Goal: Task Accomplishment & Management: Check status

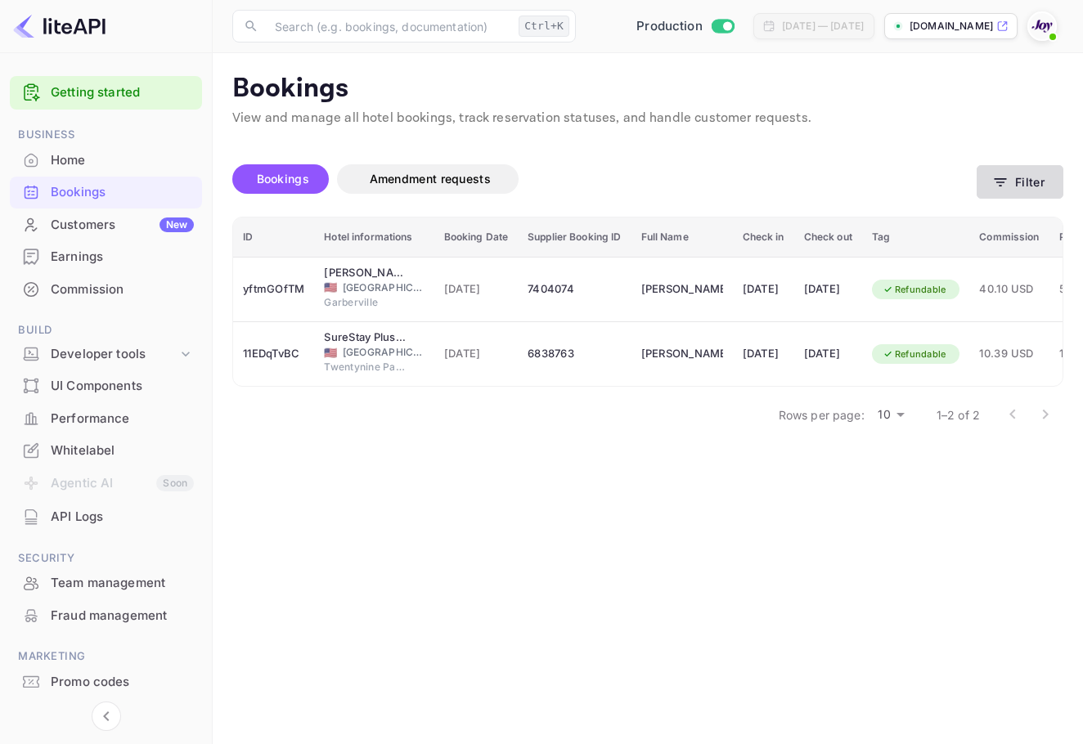
click at [1023, 178] on button "Filter" at bounding box center [1019, 182] width 87 height 34
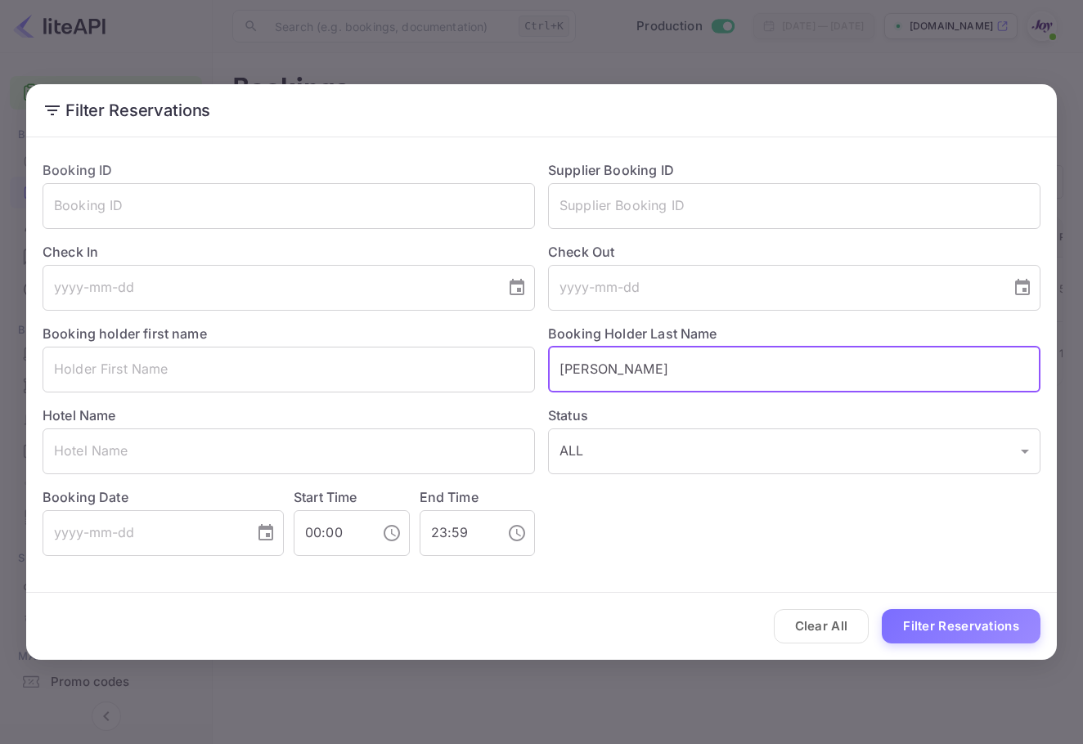
drag, startPoint x: 657, startPoint y: 360, endPoint x: 330, endPoint y: 313, distance: 330.4
click at [330, 313] on div "Booking ID ​ Supplier Booking ID ​ Check In ​ Check Out ​ Booking holder first …" at bounding box center [534, 351] width 1011 height 409
paste input "[PERSON_NAME]"
type input "[PERSON_NAME]"
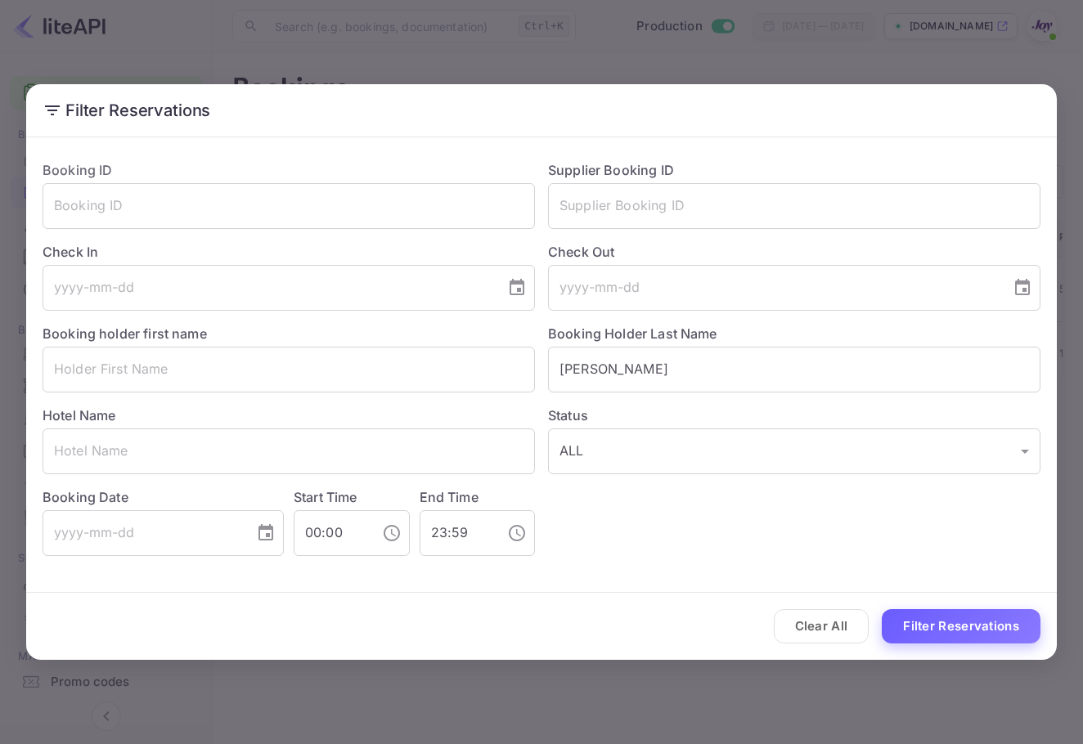
drag, startPoint x: 1003, startPoint y: 650, endPoint x: 1000, endPoint y: 622, distance: 27.9
click at [1003, 649] on div "Clear All Filter Reservations" at bounding box center [541, 627] width 1030 height 68
click at [1000, 622] on button "Filter Reservations" at bounding box center [961, 626] width 159 height 35
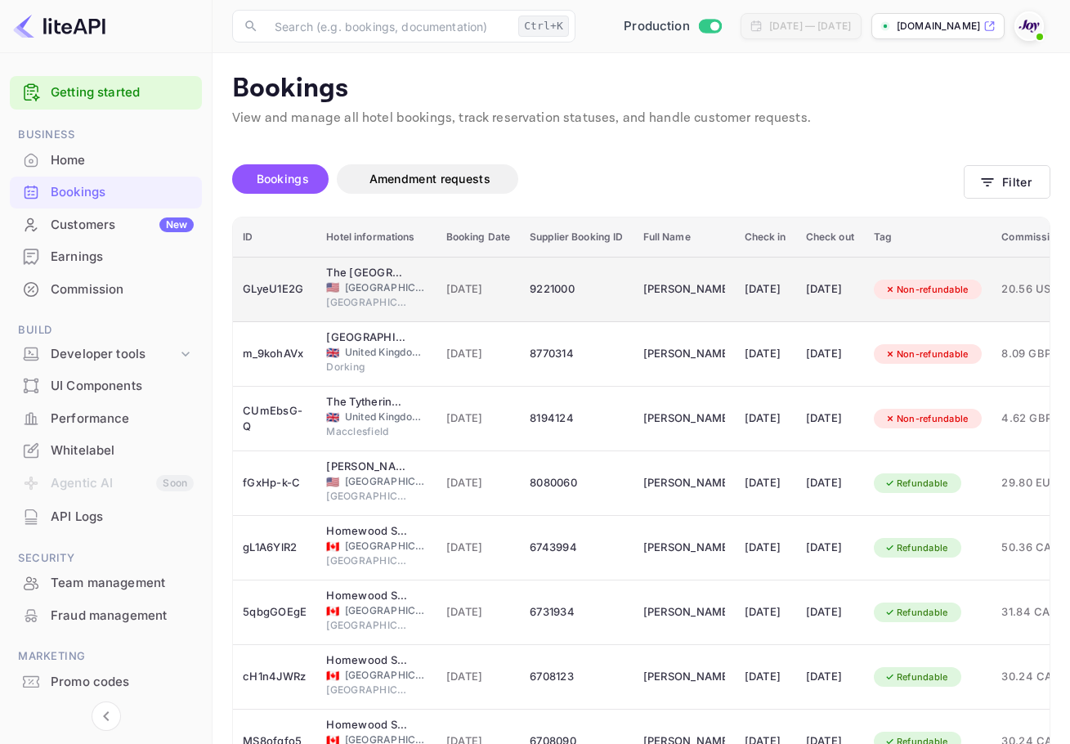
click at [763, 296] on div "[DATE]" at bounding box center [766, 289] width 42 height 26
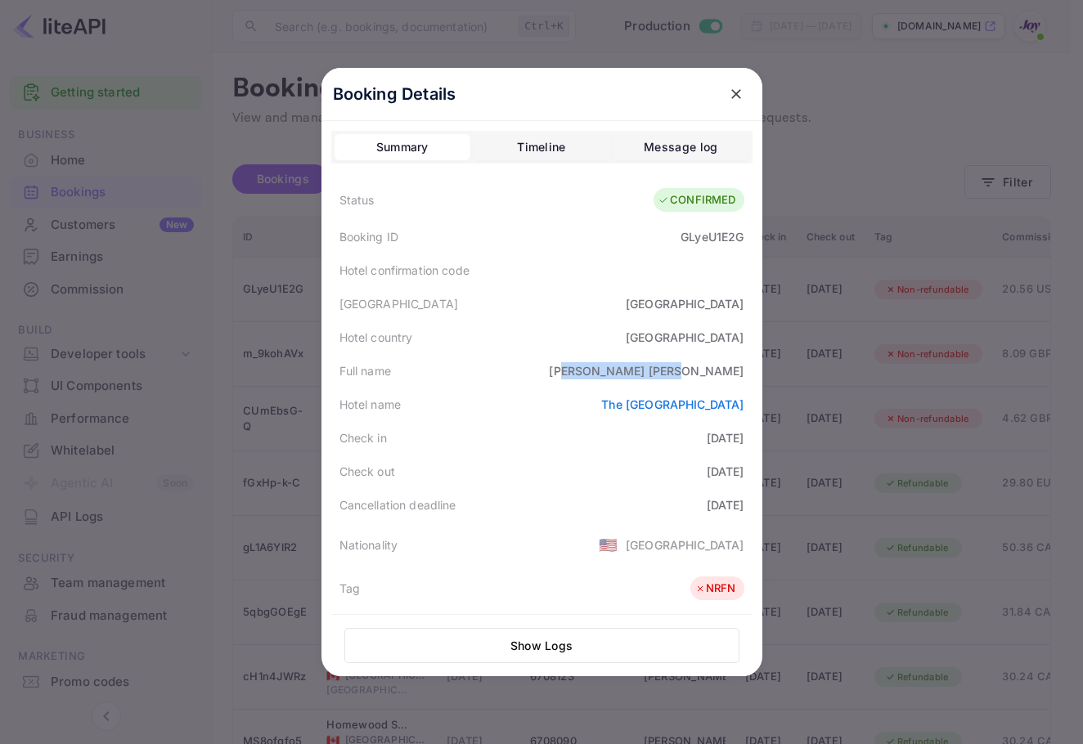
drag, startPoint x: 753, startPoint y: 353, endPoint x: 723, endPoint y: 381, distance: 41.1
click at [762, 362] on div "Booking Details Summary Timeline Message log Status CONFIRMED Booking ID GLyeU1…" at bounding box center [541, 372] width 441 height 608
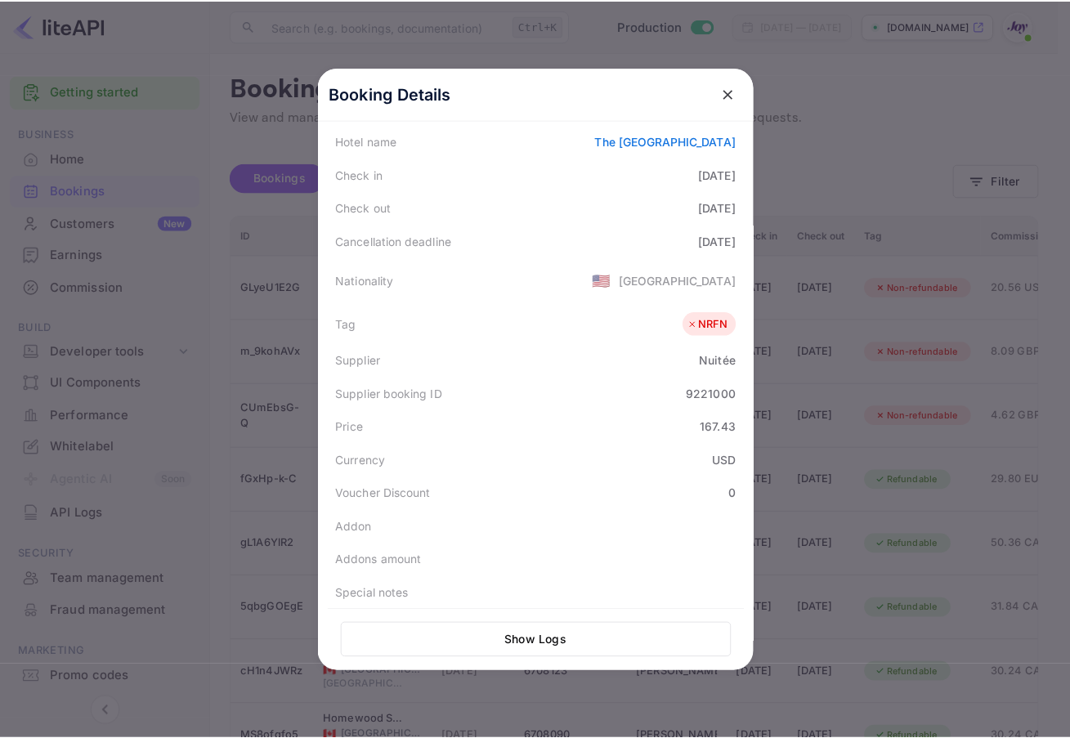
scroll to position [366, 0]
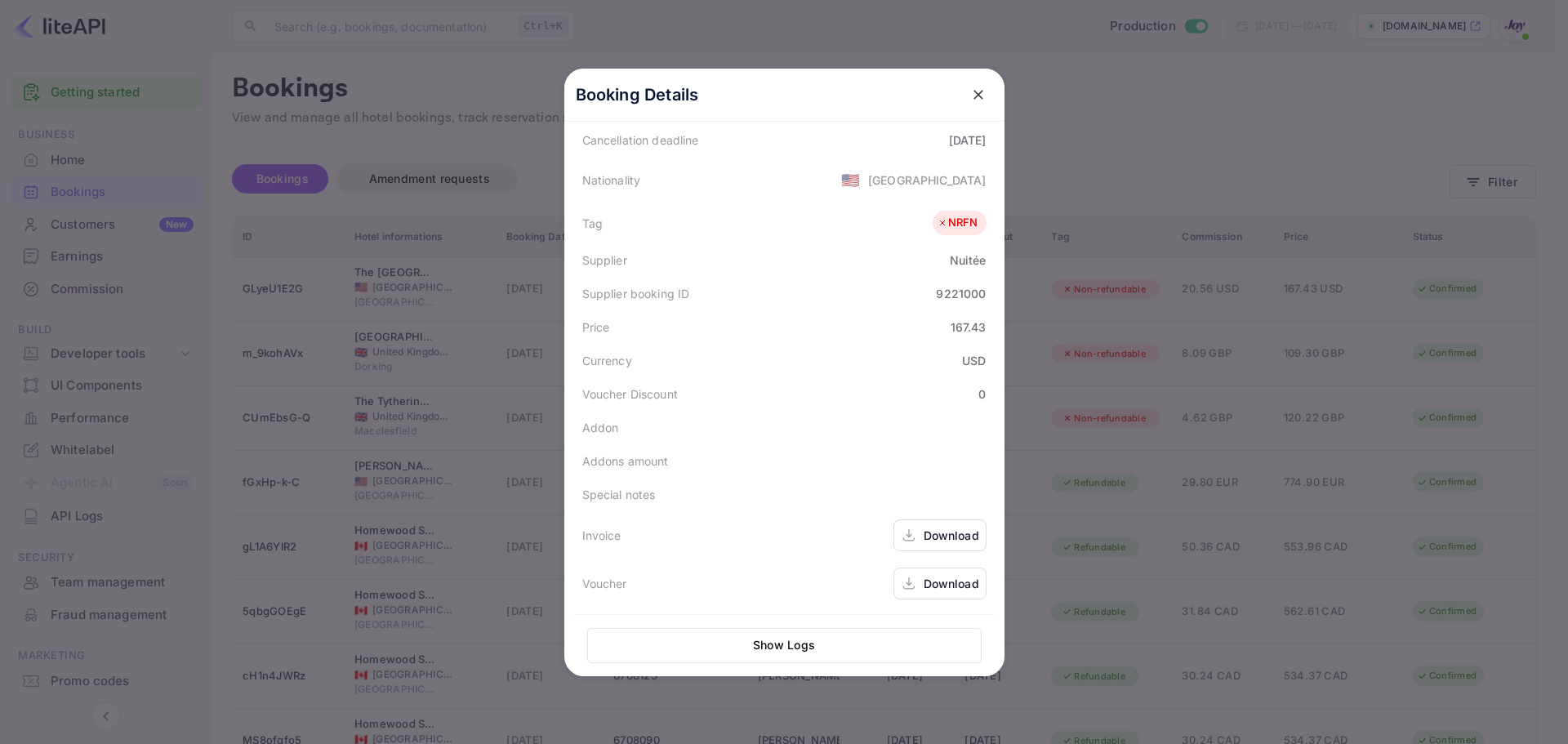
click at [976, 97] on icon "close" at bounding box center [979, 95] width 16 height 16
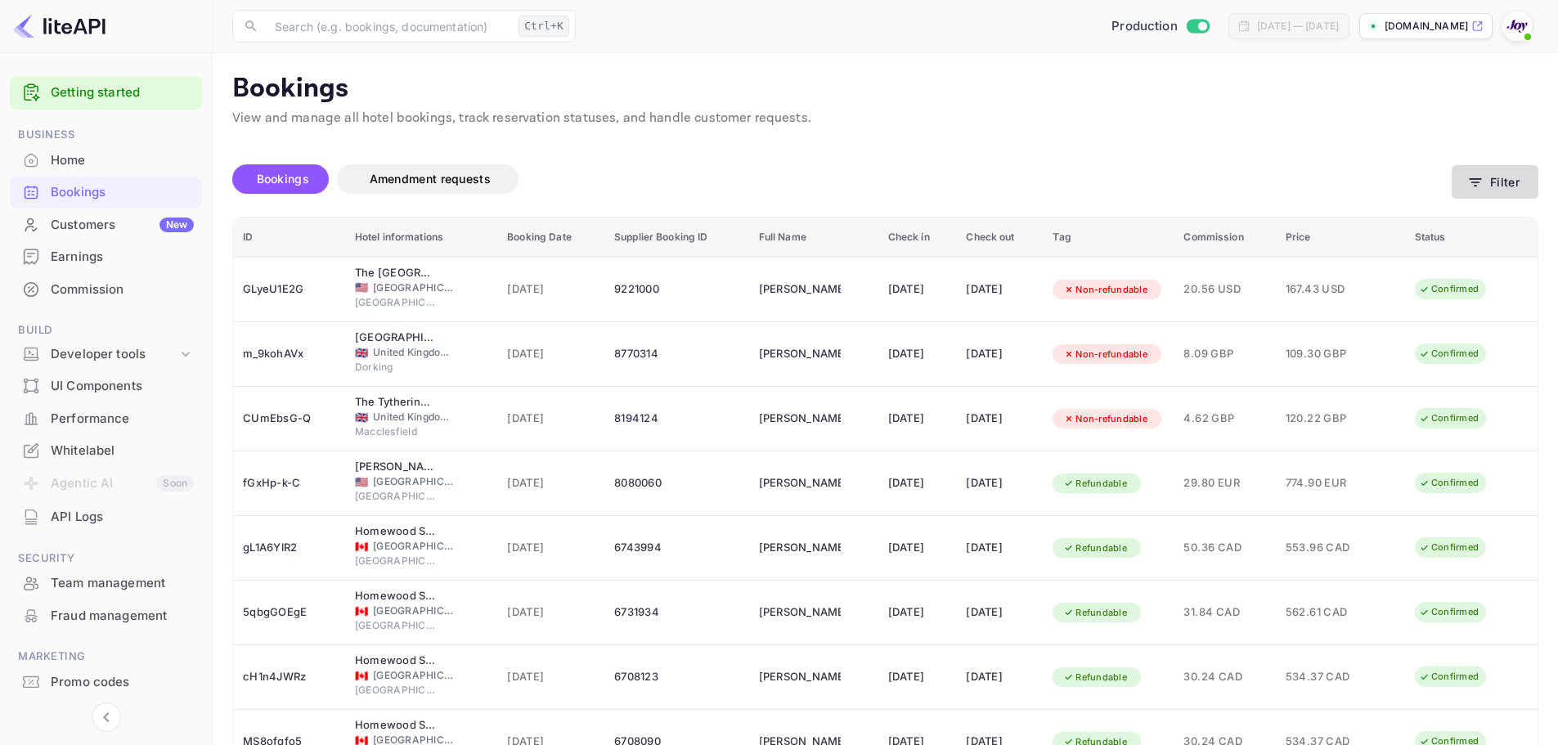
click at [1082, 195] on button "Filter" at bounding box center [1495, 182] width 87 height 34
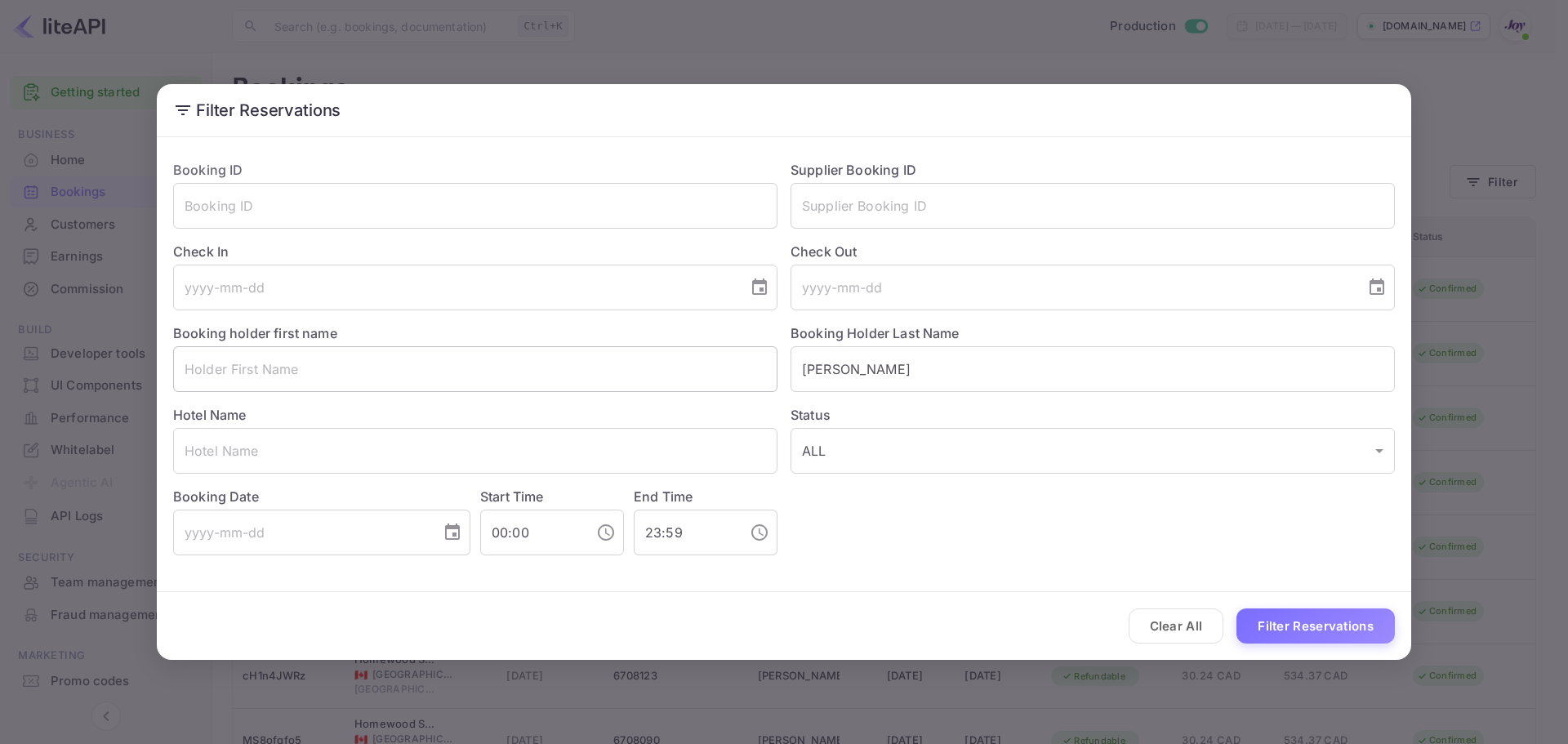
click at [734, 379] on div "Booking ID ​ Supplier Booking ID ​ Check In ​ Check Out ​ Booking holder first …" at bounding box center [777, 351] width 1235 height 408
click at [890, 363] on input "[PERSON_NAME]" at bounding box center [1093, 370] width 604 height 46
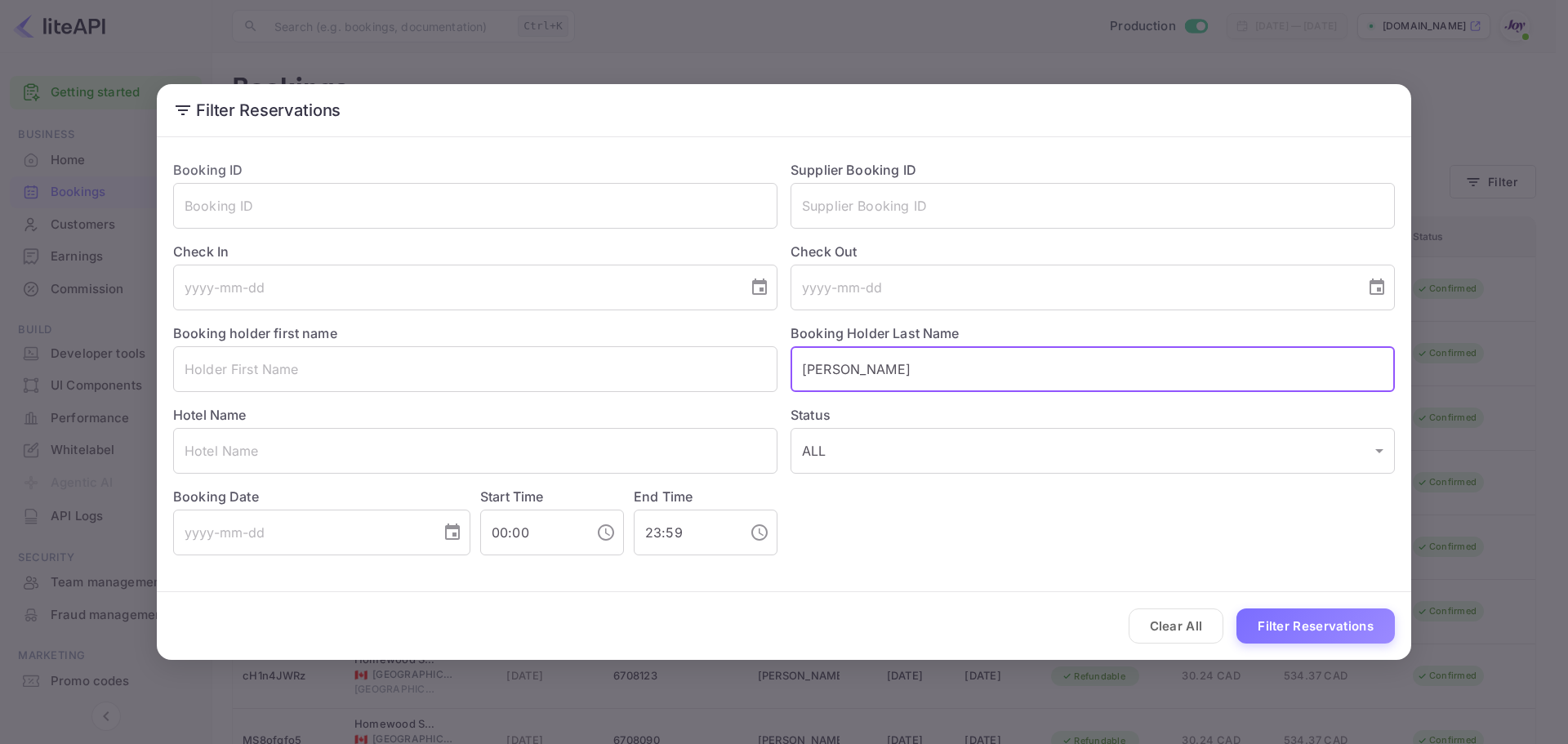
click at [890, 363] on input "[PERSON_NAME]" at bounding box center [1093, 370] width 604 height 46
paste input "Depo"
drag, startPoint x: 805, startPoint y: 378, endPoint x: 795, endPoint y: 377, distance: 10.0
click at [795, 375] on input "Depot" at bounding box center [1093, 370] width 604 height 46
click at [1081, 624] on button "Filter Reservations" at bounding box center [1315, 625] width 159 height 35
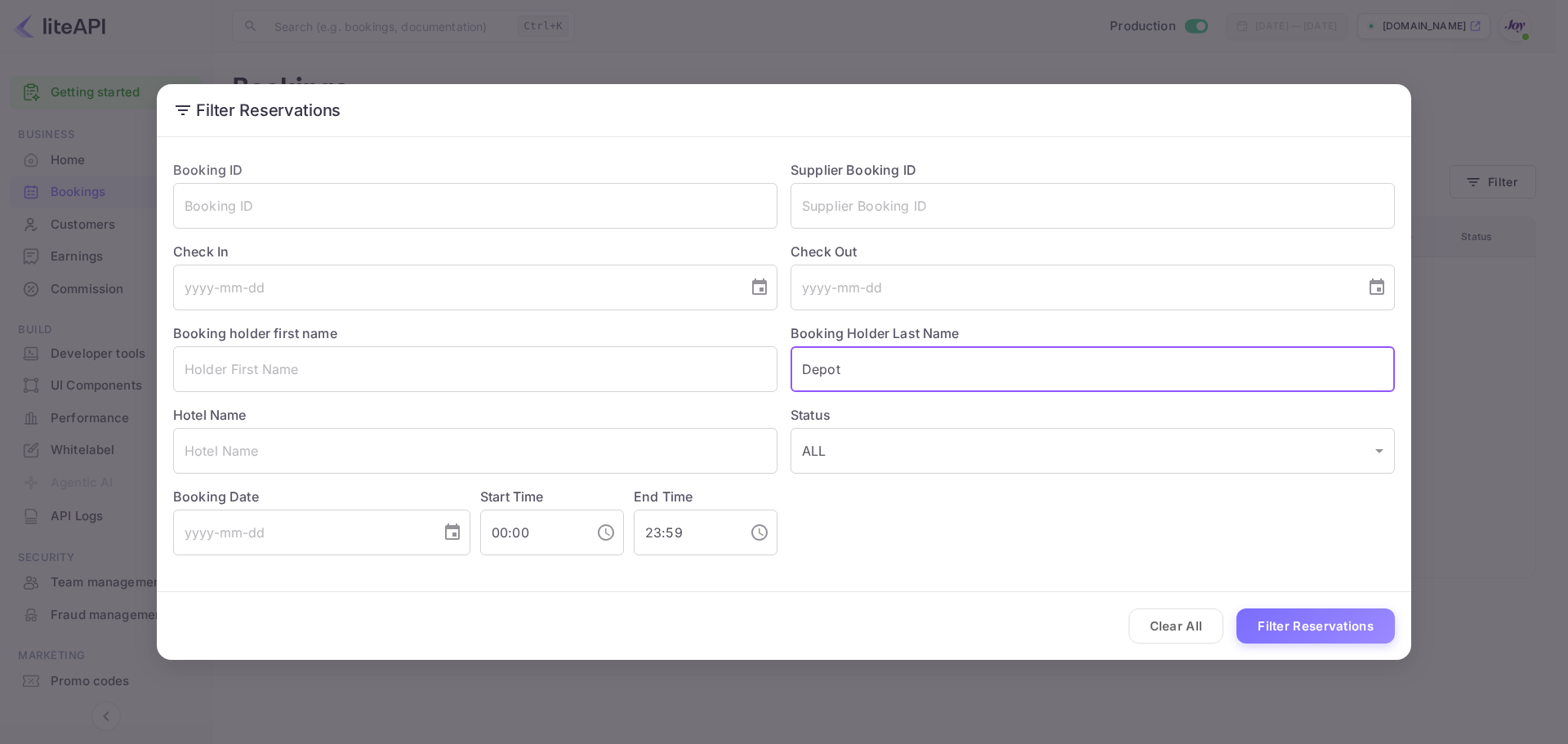
drag, startPoint x: 1044, startPoint y: 370, endPoint x: 791, endPoint y: 340, distance: 254.8
click at [791, 341] on div "Booking Holder Last Name Depot ​" at bounding box center [1087, 352] width 617 height 82
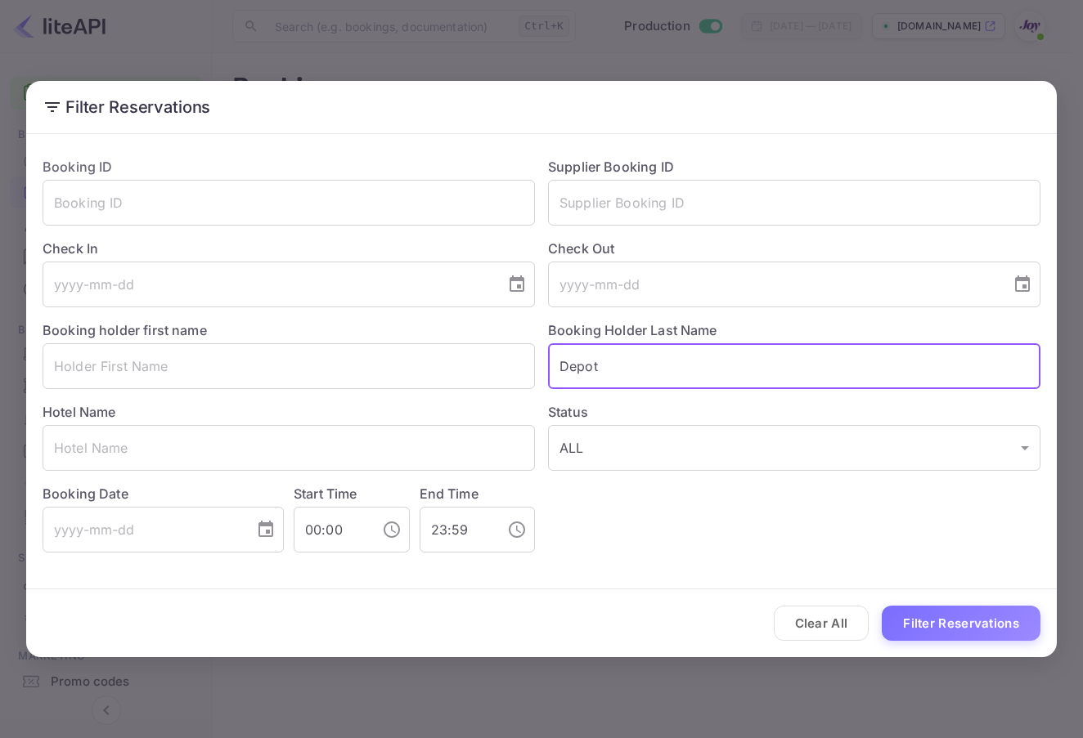
click at [640, 356] on input "Depot" at bounding box center [794, 366] width 492 height 46
drag, startPoint x: 627, startPoint y: 357, endPoint x: 491, endPoint y: 351, distance: 135.9
click at [491, 351] on div "Booking ID ​ Supplier Booking ID ​ Check In ​ Check Out ​ Booking holder first …" at bounding box center [534, 348] width 1011 height 409
paste input "[PERSON_NAME]"
type input "[PERSON_NAME]"
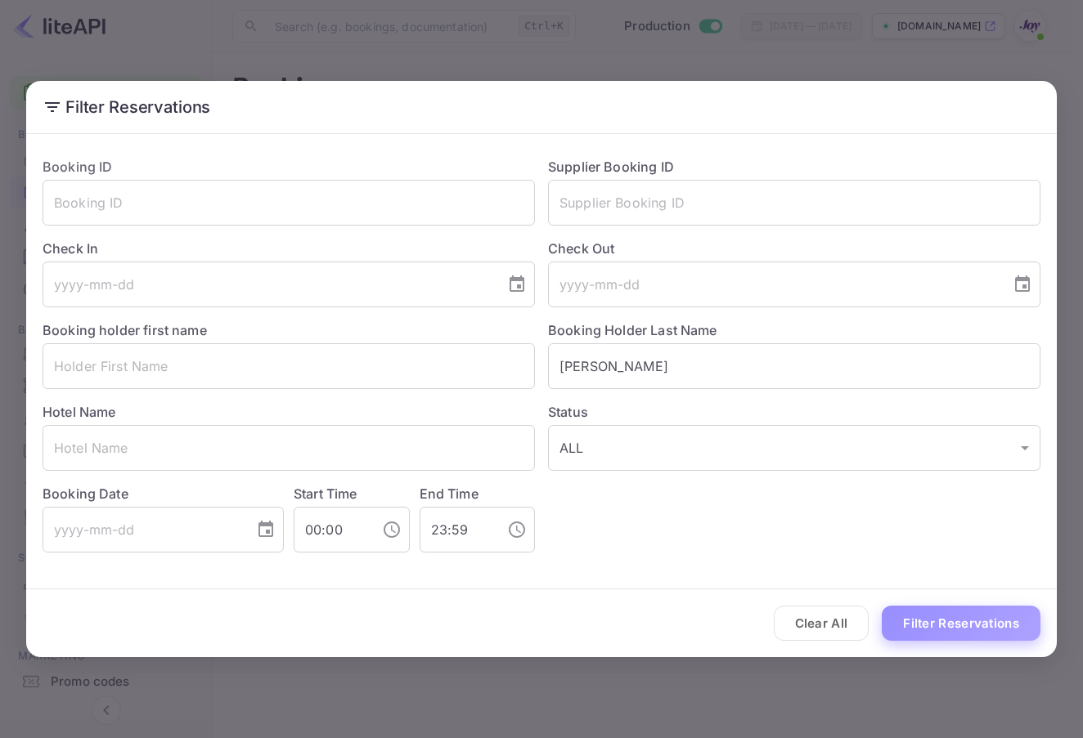
click at [961, 625] on button "Filter Reservations" at bounding box center [961, 623] width 159 height 35
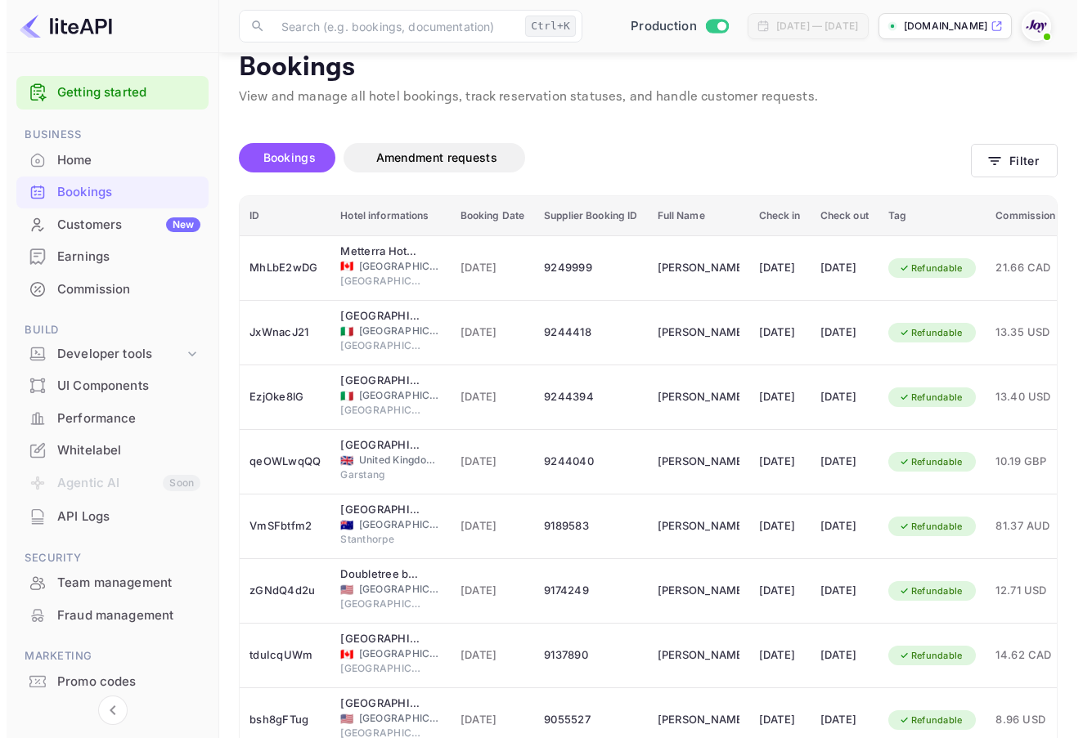
scroll to position [0, 0]
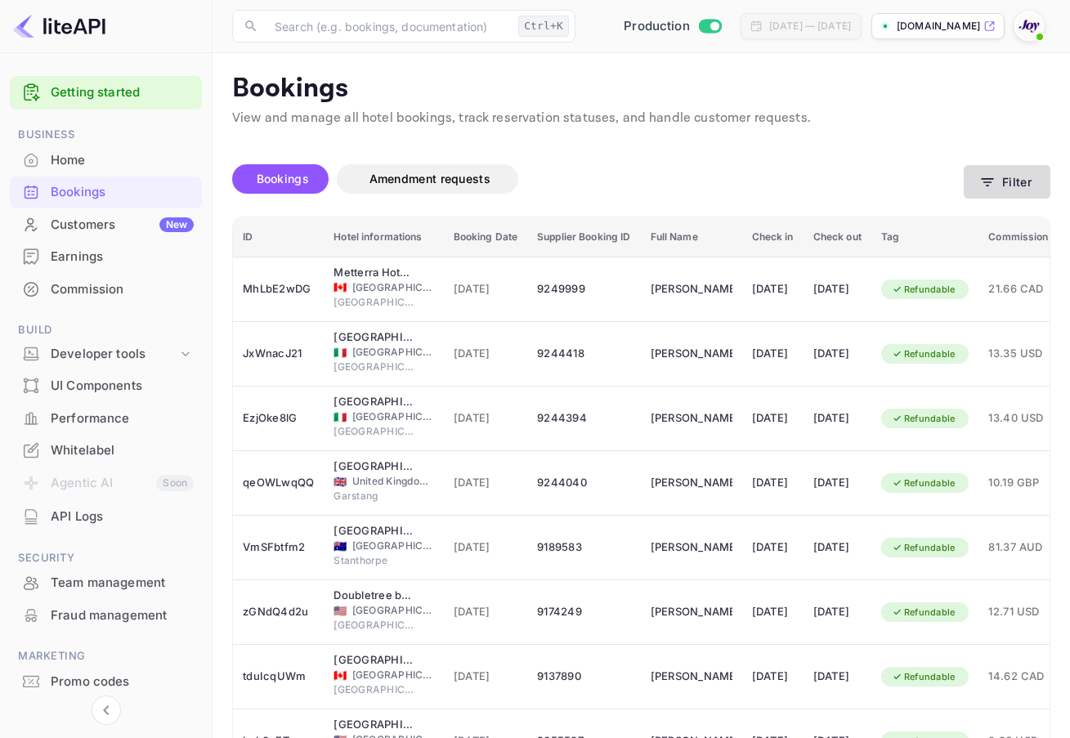
click at [1006, 183] on button "Filter" at bounding box center [1007, 182] width 87 height 34
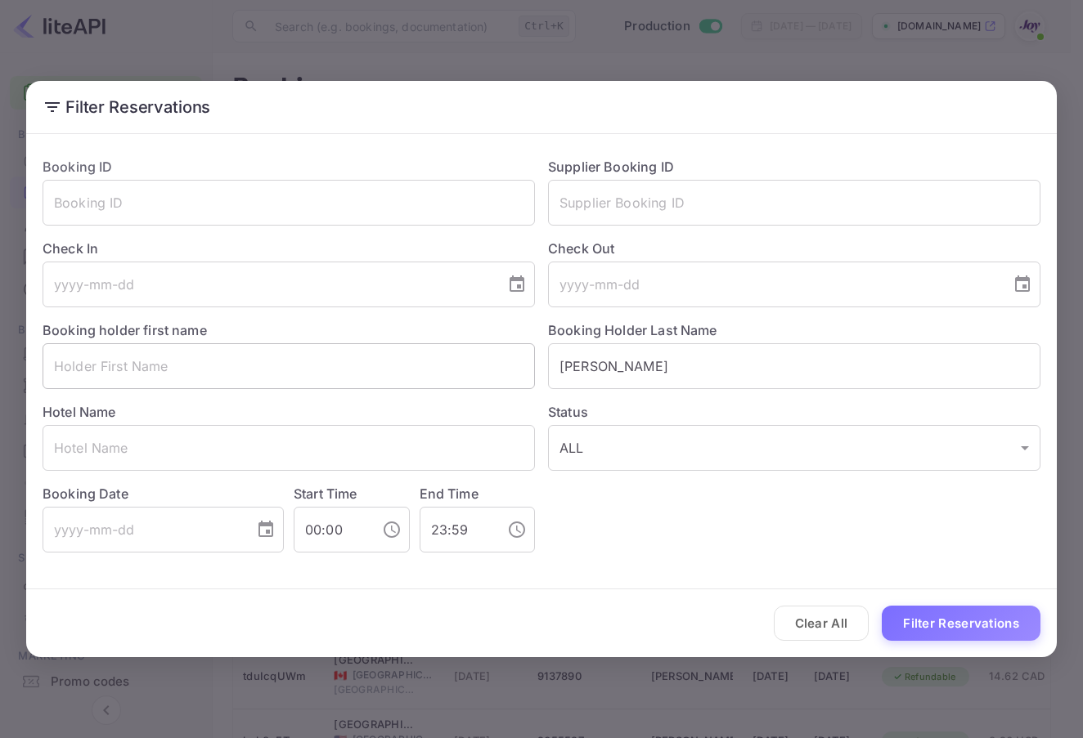
click at [379, 354] on input "text" at bounding box center [289, 366] width 492 height 46
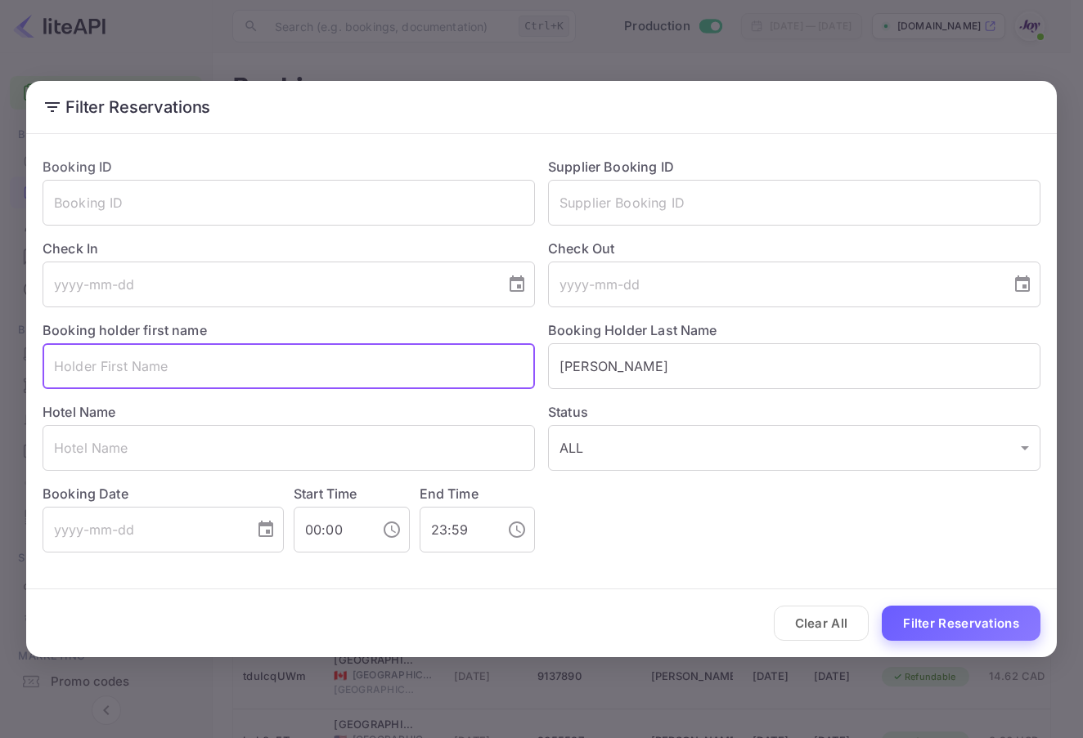
paste input "[PERSON_NAME]"
type input "[PERSON_NAME]"
click at [1012, 623] on button "Filter Reservations" at bounding box center [961, 623] width 159 height 35
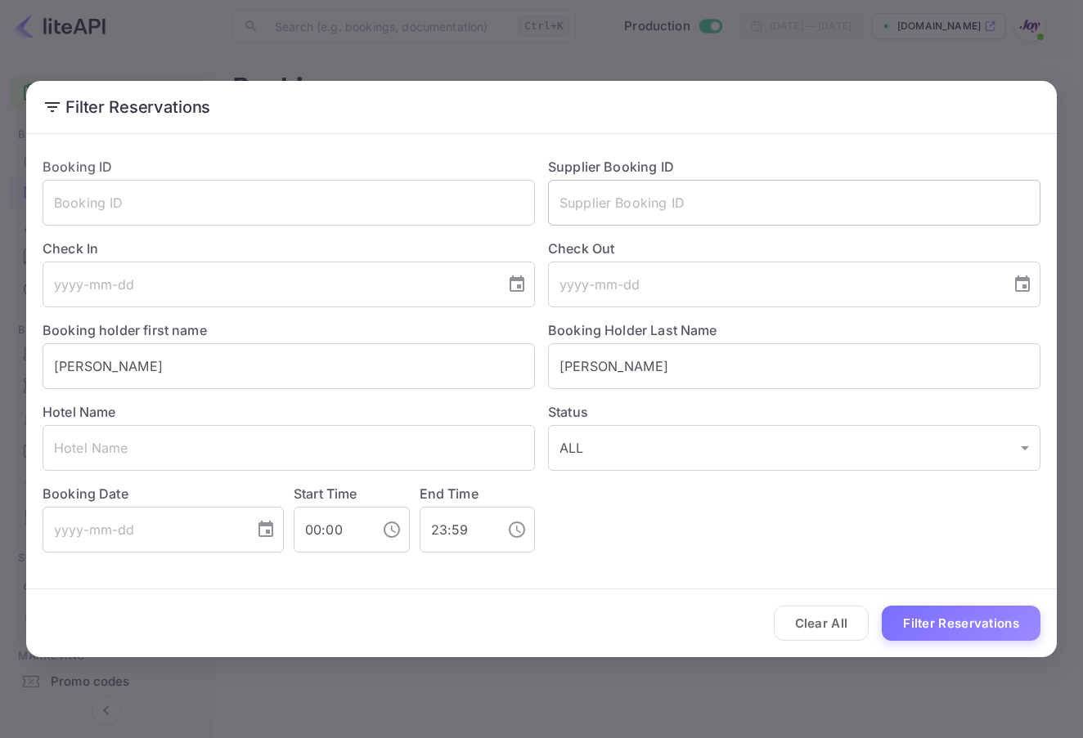
click at [778, 211] on input "text" at bounding box center [794, 203] width 492 height 46
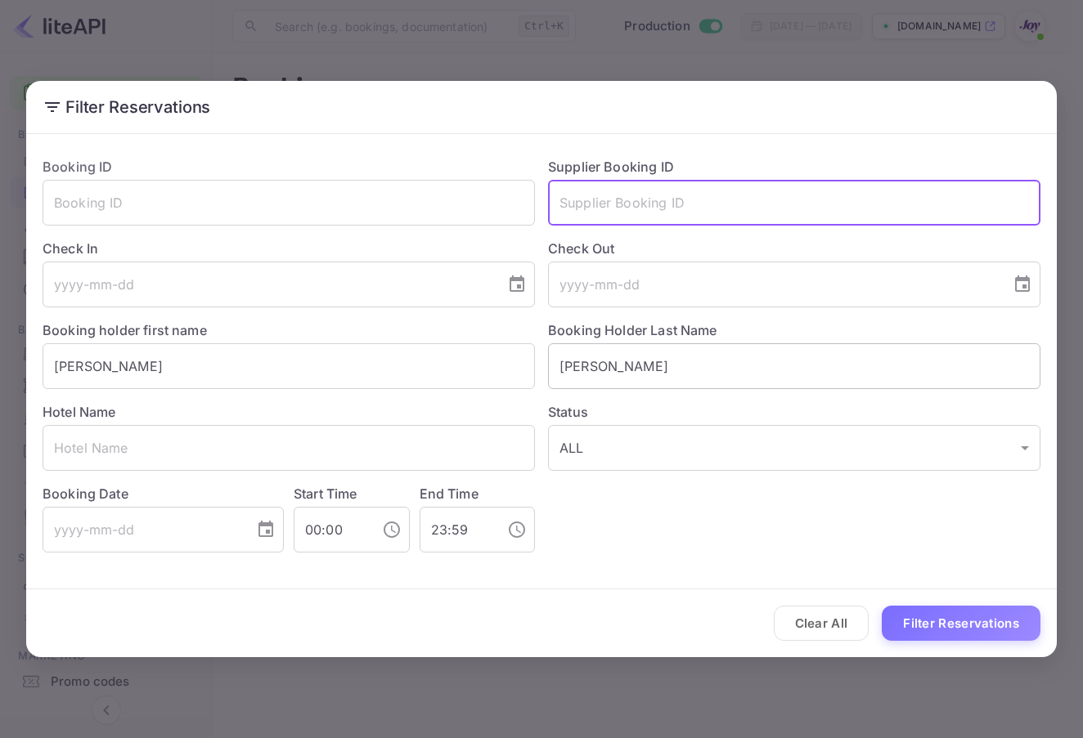
paste input "7951500"
type input "7951500"
click at [423, 366] on div "Booking ID ​ Supplier Booking ID 7951500 ​ Check In ​ Check Out ​ Booking holde…" at bounding box center [534, 348] width 1011 height 409
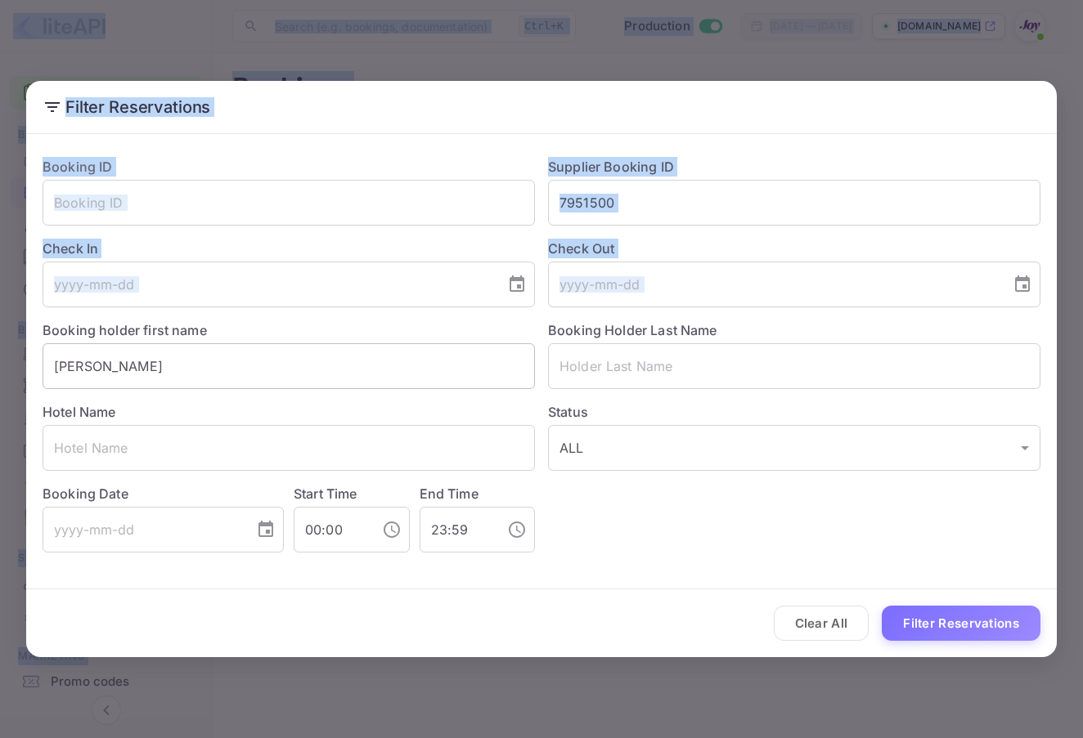
drag, startPoint x: -1, startPoint y: 328, endPoint x: 87, endPoint y: 347, distance: 89.5
click at [0, 331] on html "Getting started Business Home Bookings Customers New Earnings Commission Build …" at bounding box center [541, 369] width 1083 height 738
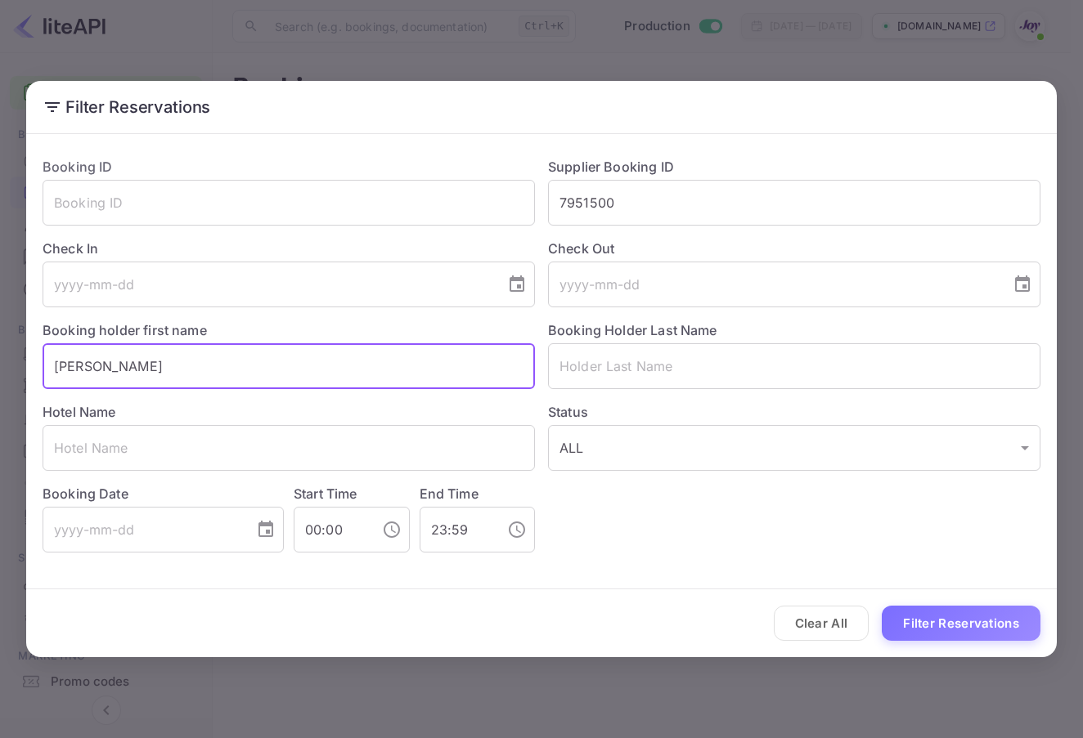
drag, startPoint x: 117, startPoint y: 353, endPoint x: 26, endPoint y: 358, distance: 90.9
click at [26, 358] on div "Booking ID ​ Supplier Booking ID 7951500 ​ Check In ​ Check Out ​ Booking holde…" at bounding box center [541, 355] width 1030 height 429
click at [963, 622] on button "Filter Reservations" at bounding box center [961, 623] width 159 height 35
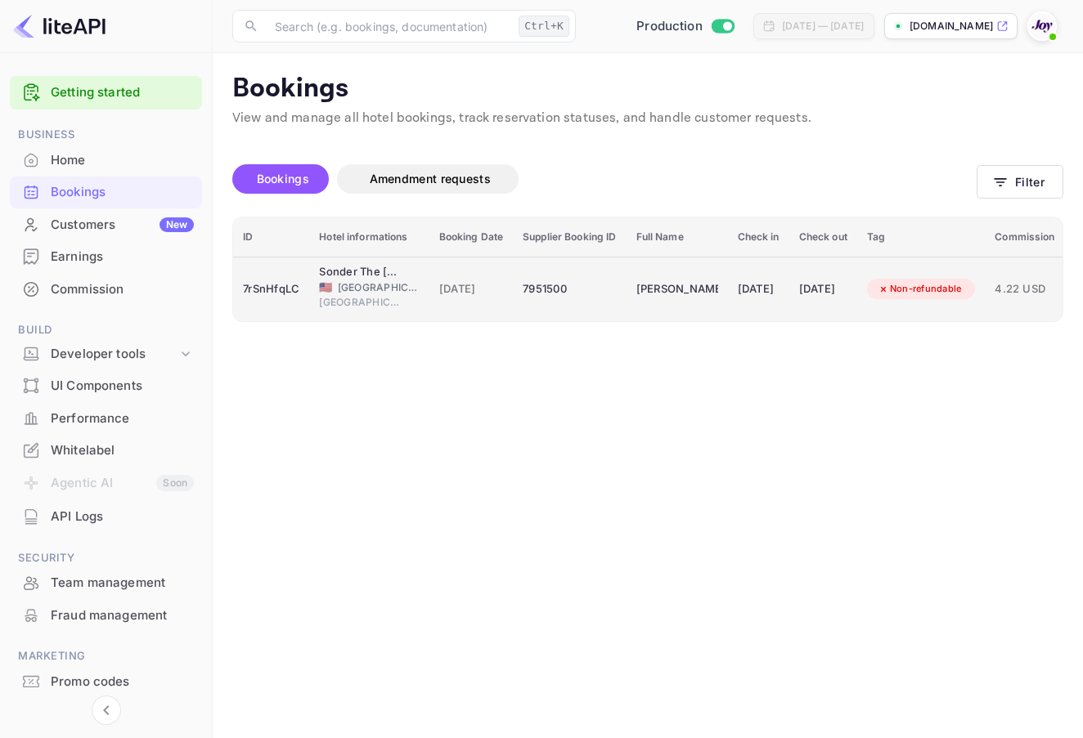
click at [523, 271] on td "7951500" at bounding box center [569, 289] width 113 height 65
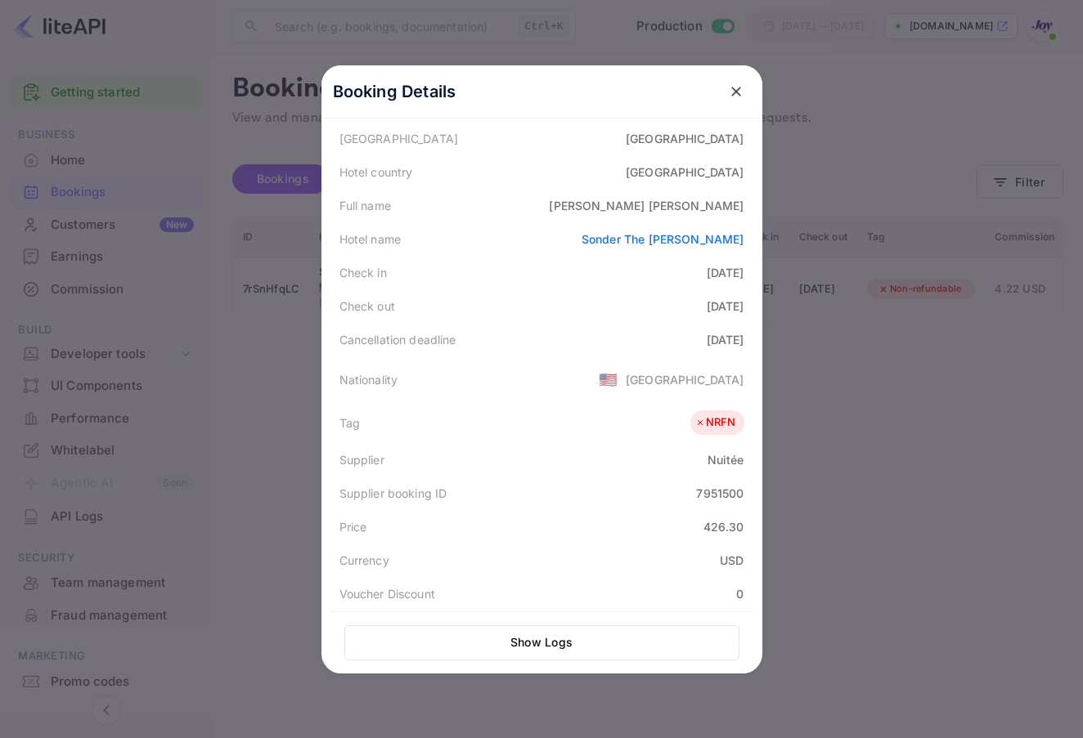
scroll to position [164, 0]
click at [728, 92] on icon "close" at bounding box center [736, 91] width 16 height 16
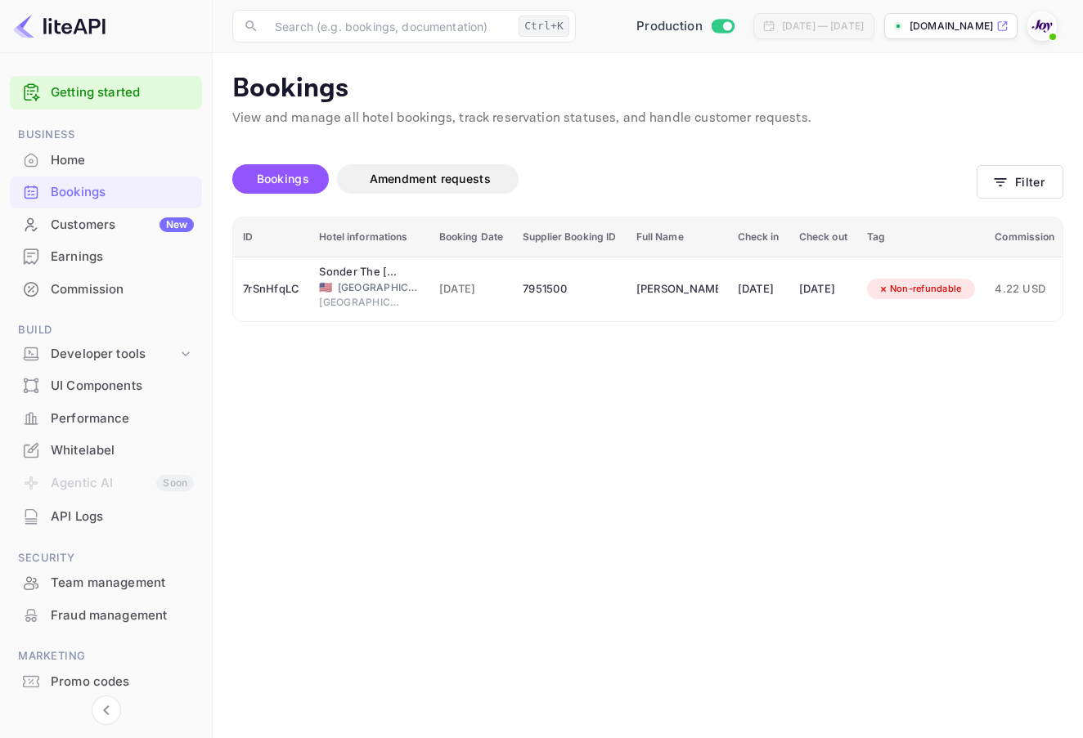
click at [1070, 191] on main "Bookings View and manage all hotel bookings, track reservation statuses, and ha…" at bounding box center [648, 395] width 870 height 685
click at [1048, 182] on button "Filter" at bounding box center [1019, 182] width 87 height 34
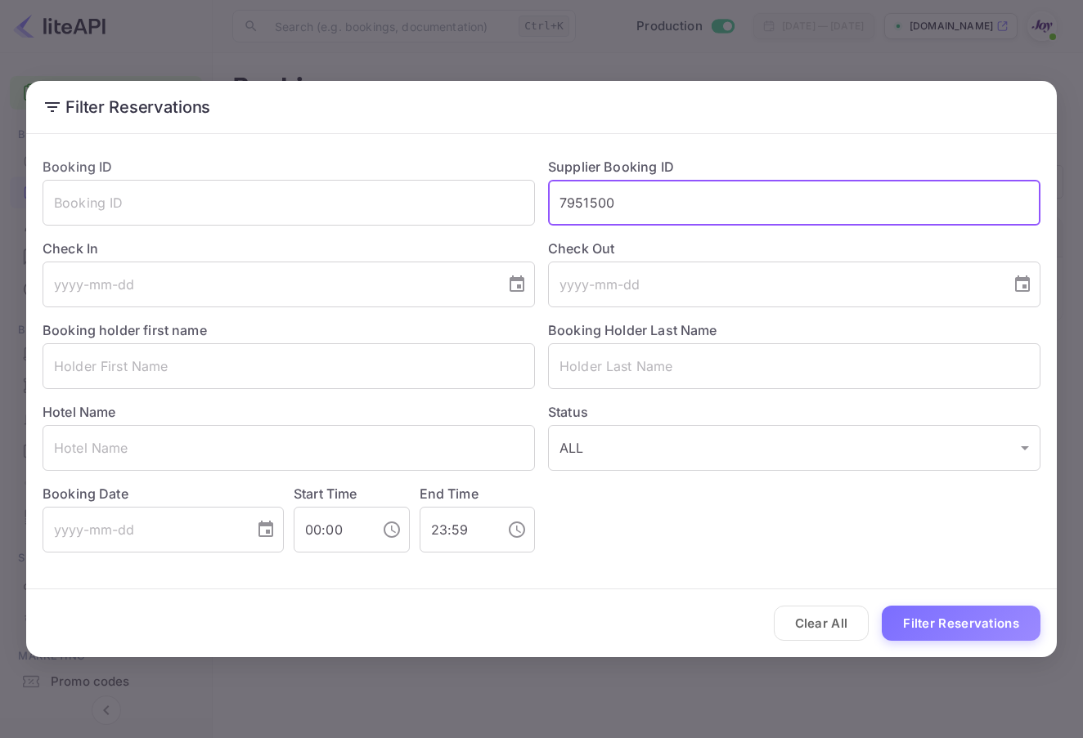
drag, startPoint x: 829, startPoint y: 193, endPoint x: 536, endPoint y: 195, distance: 293.6
click at [508, 191] on div "Booking ID ​ Supplier Booking ID 7951500 ​ Check In ​ Check Out ​ Booking holde…" at bounding box center [534, 348] width 1011 height 409
paste input "8460212"
type input "8460212"
click at [994, 609] on button "Filter Reservations" at bounding box center [961, 623] width 159 height 35
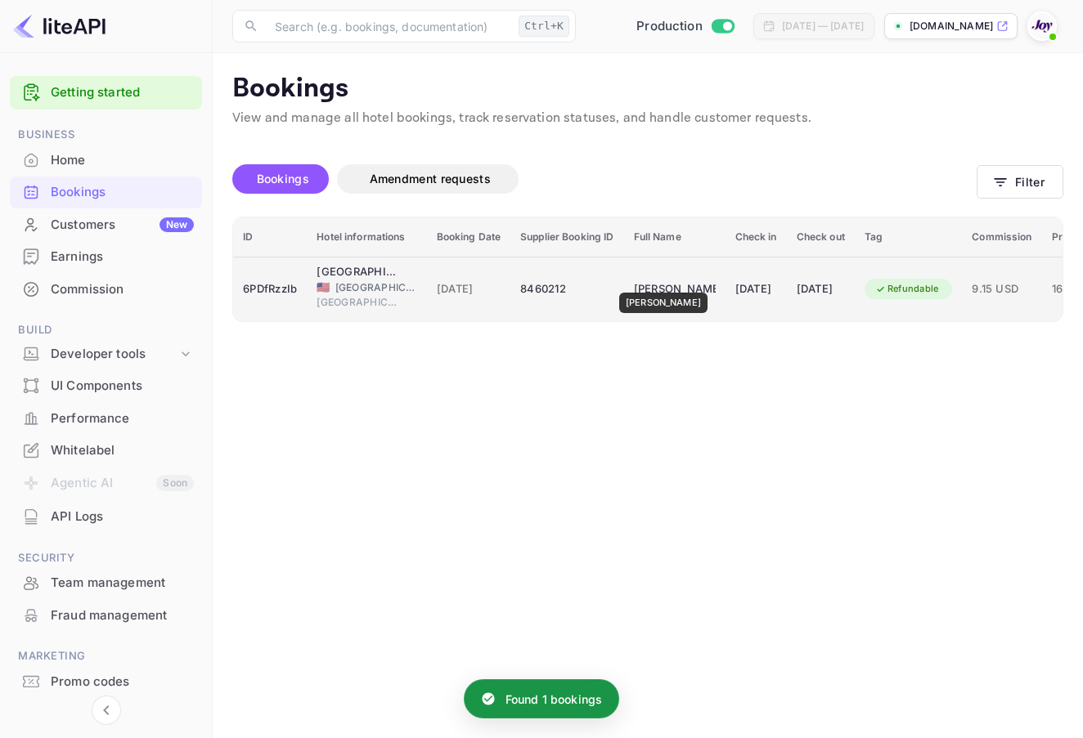
click at [665, 281] on div "[PERSON_NAME]" at bounding box center [675, 289] width 82 height 26
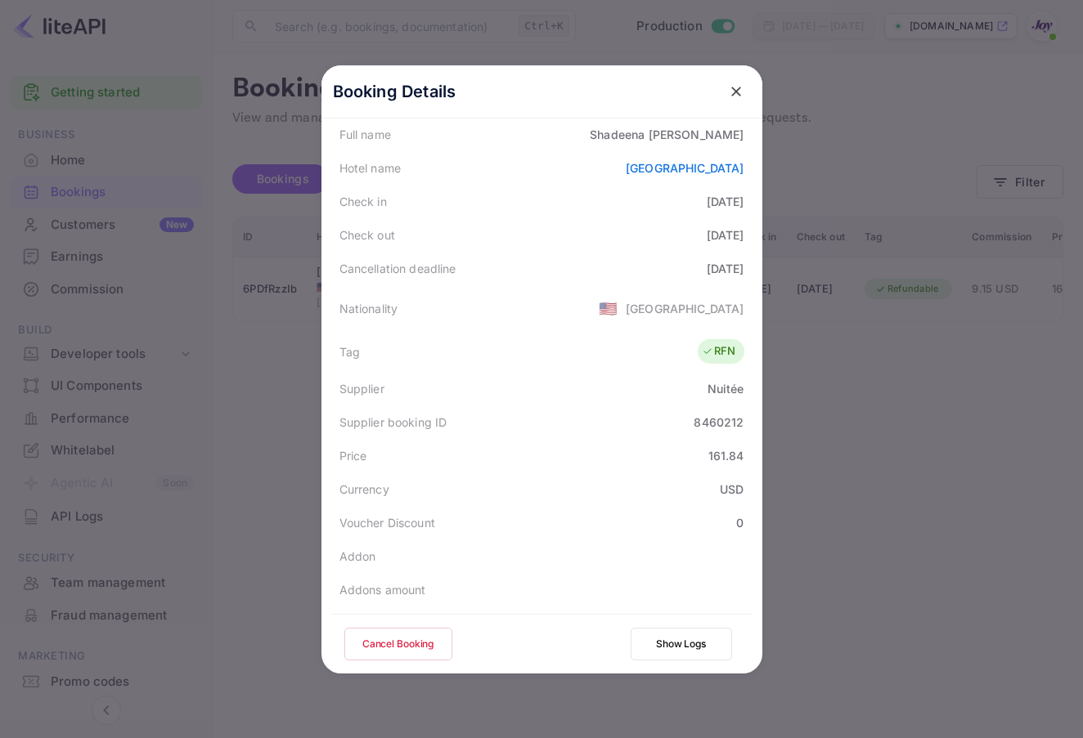
scroll to position [245, 0]
